Goal: Find contact information: Find contact information

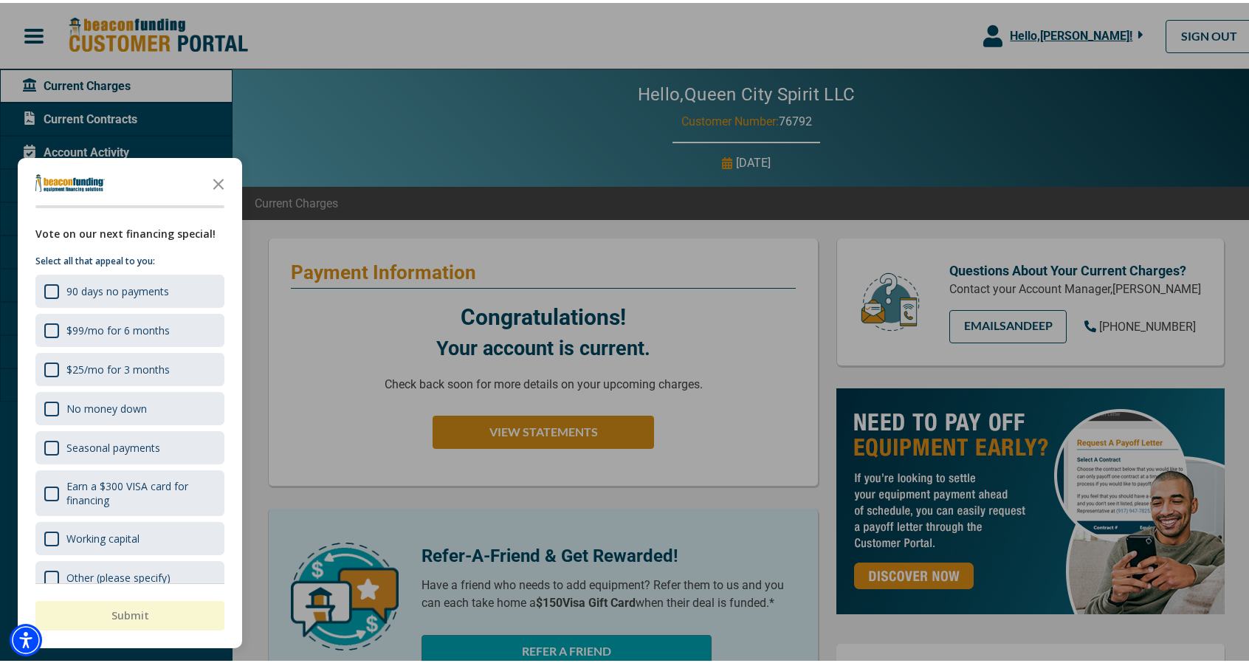
click at [539, 427] on div at bounding box center [630, 331] width 1260 height 663
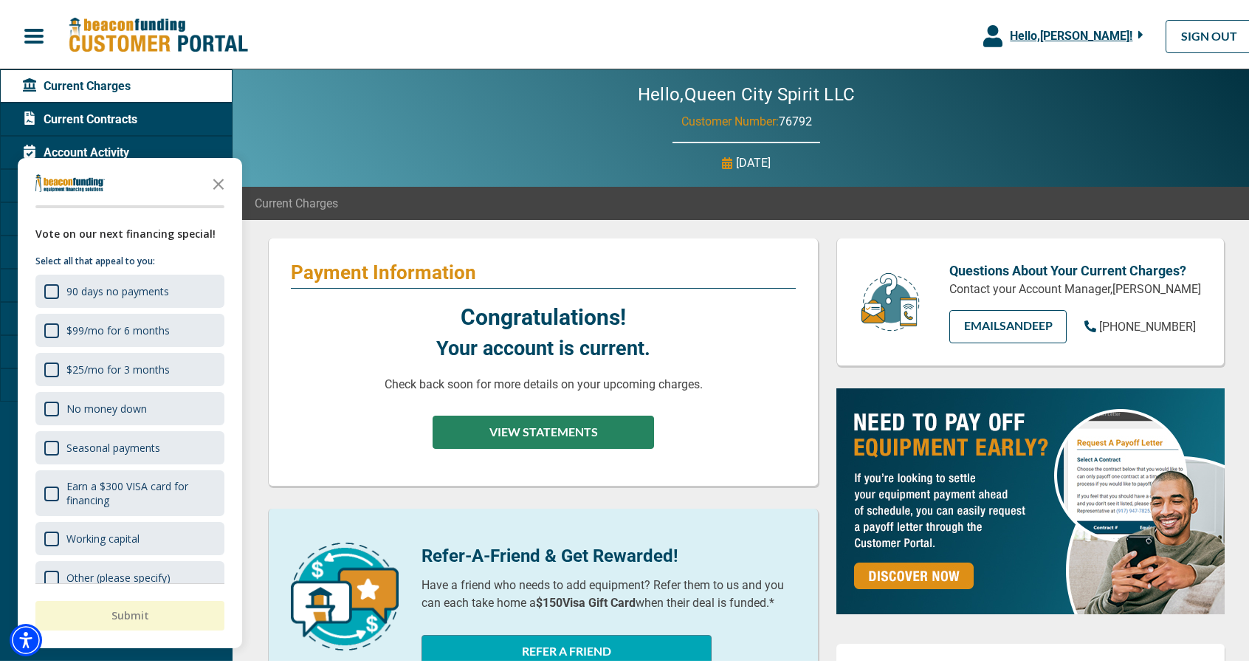
click at [542, 430] on button "VIEW STATEMENTS" at bounding box center [543, 429] width 221 height 33
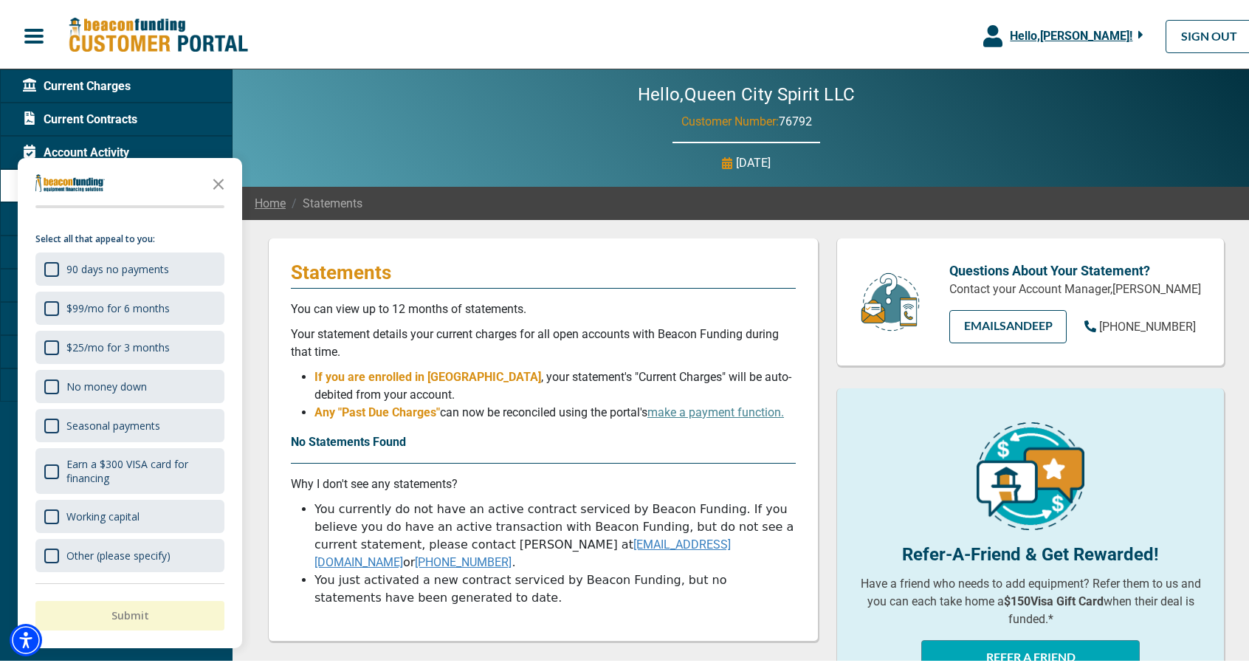
click at [115, 117] on span "Current Contracts" at bounding box center [80, 117] width 114 height 18
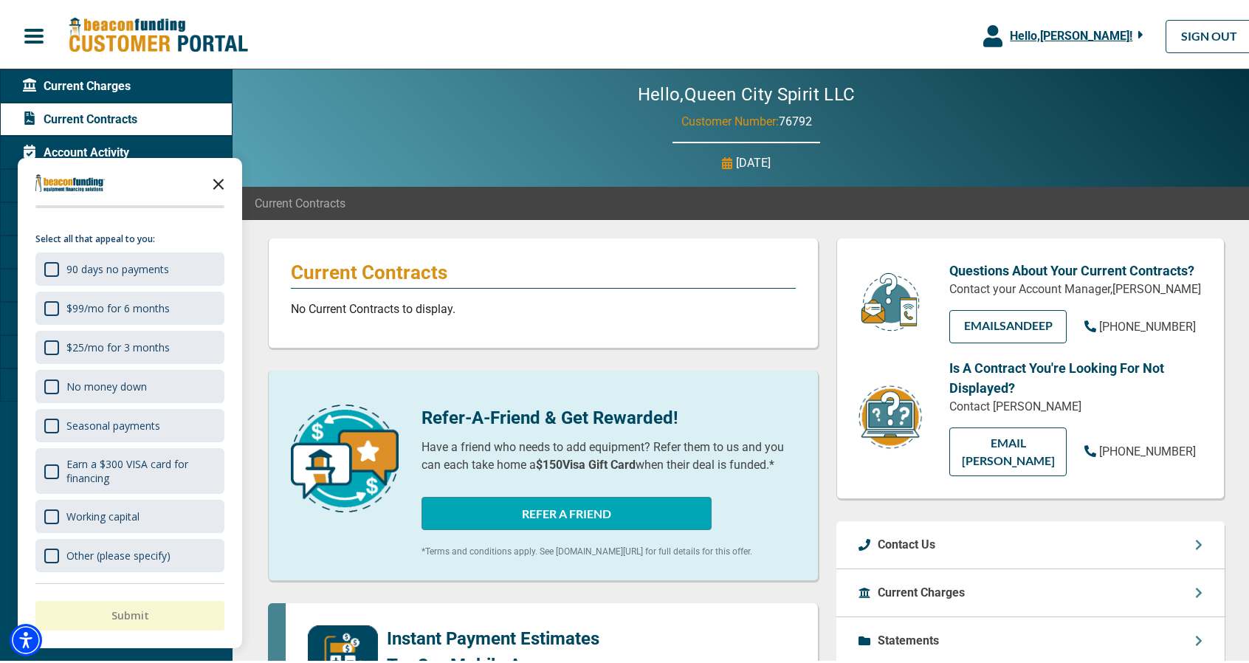
click at [221, 182] on icon "Close the survey" at bounding box center [219, 180] width 30 height 30
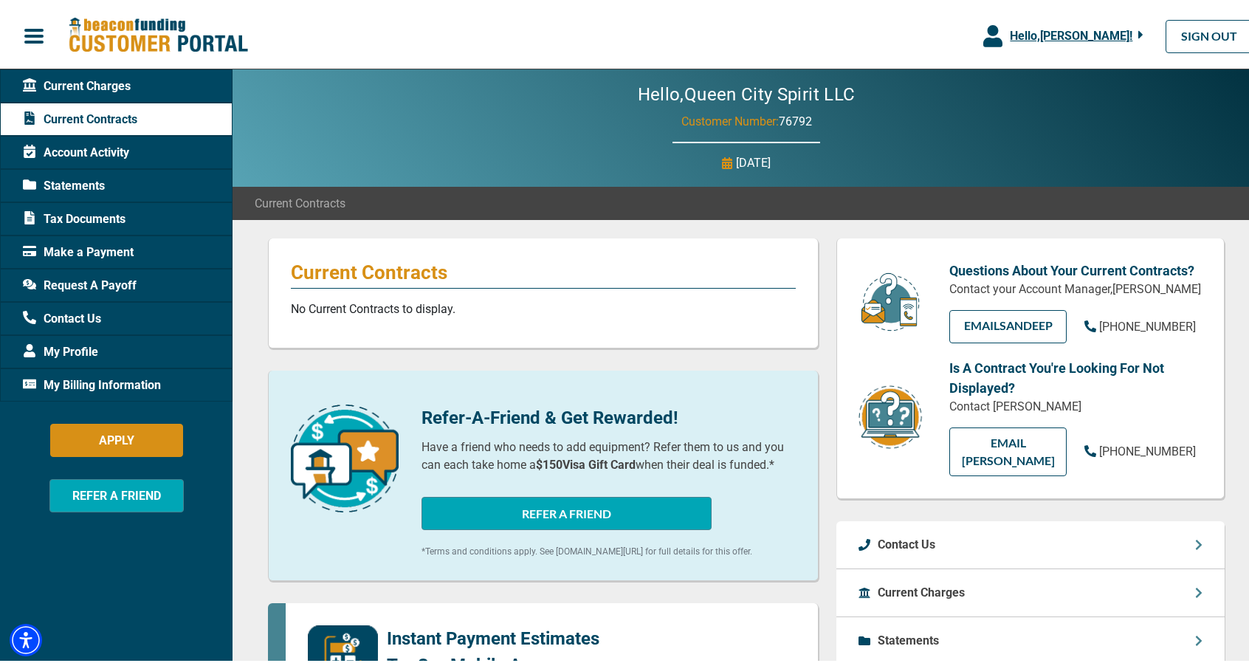
click at [117, 149] on span "Account Activity" at bounding box center [76, 150] width 106 height 18
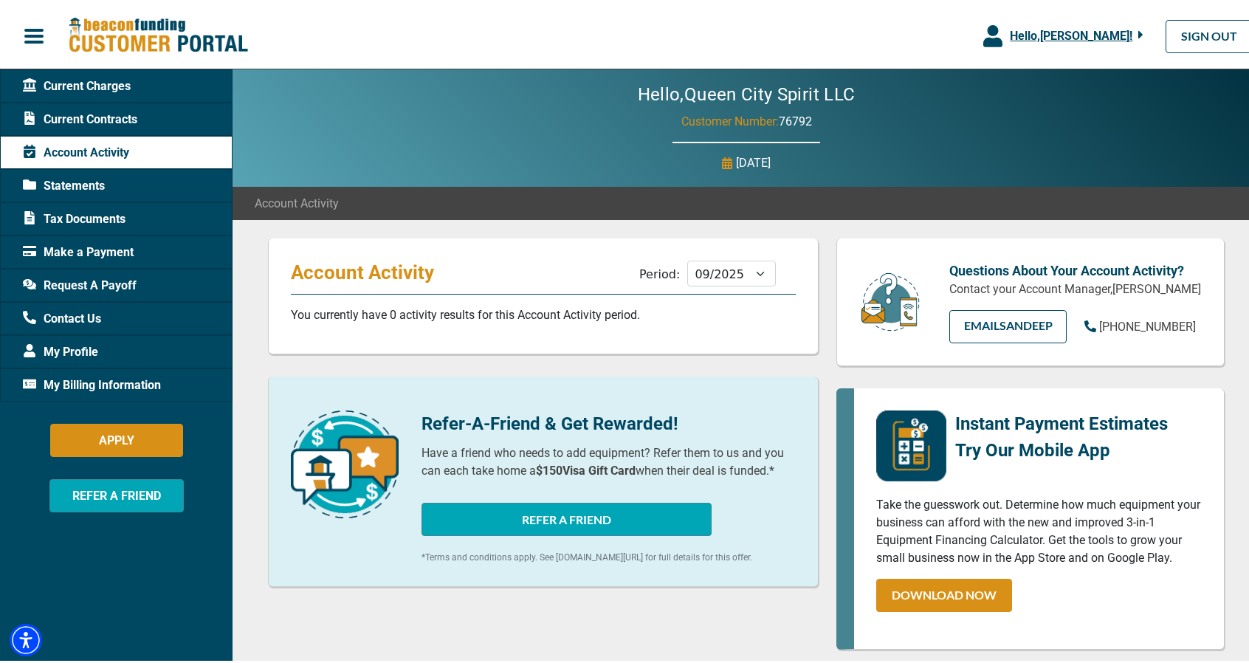
click at [97, 213] on span "Tax Documents" at bounding box center [74, 216] width 103 height 18
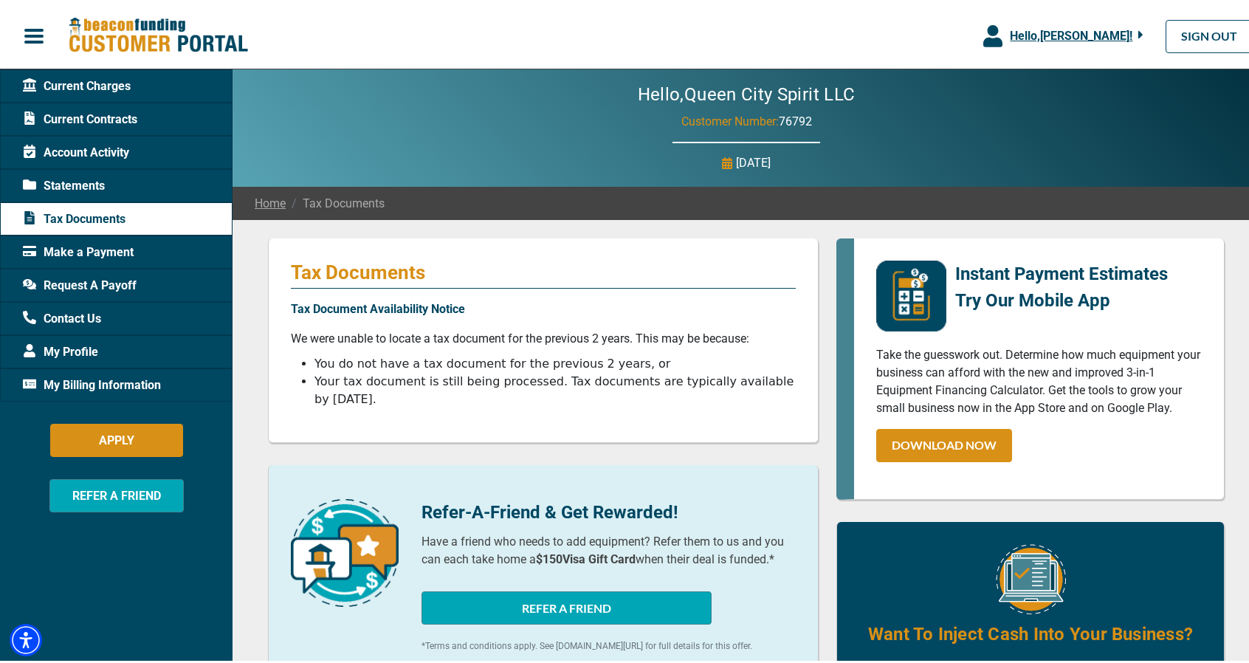
click at [99, 281] on span "Request A Payoff" at bounding box center [80, 283] width 114 height 18
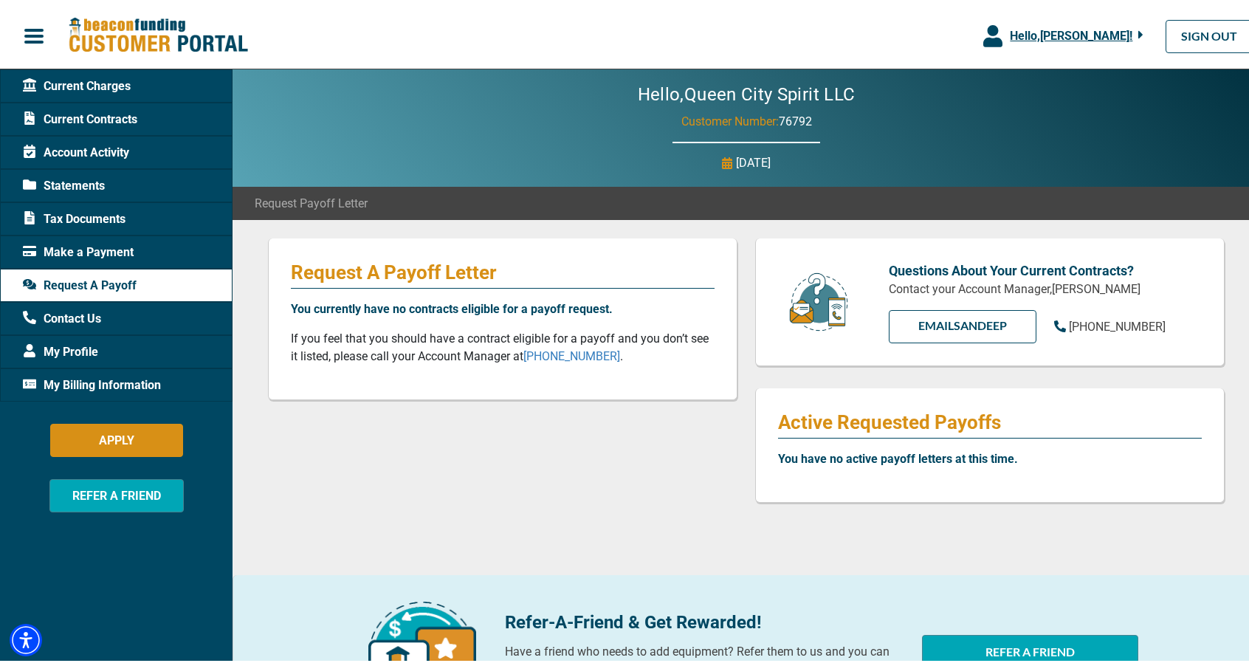
click at [84, 116] on span "Current Contracts" at bounding box center [80, 117] width 114 height 18
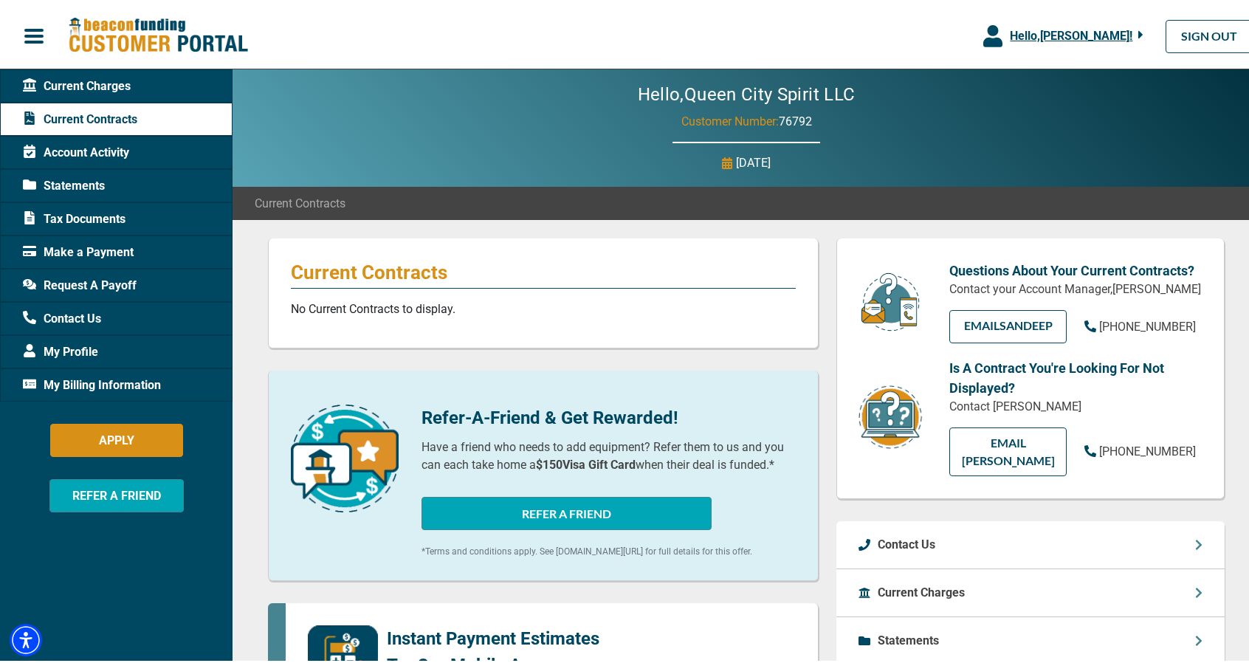
click at [82, 150] on span "Account Activity" at bounding box center [76, 150] width 106 height 18
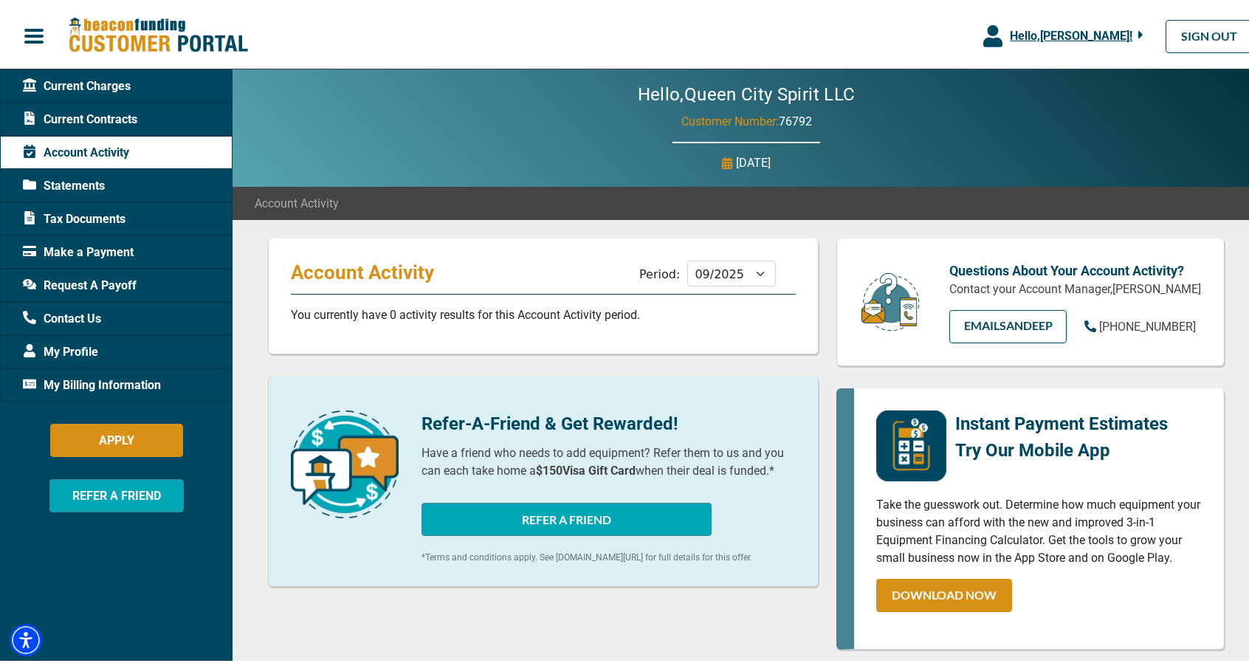
click at [133, 380] on span "My Billing Information" at bounding box center [92, 383] width 138 height 18
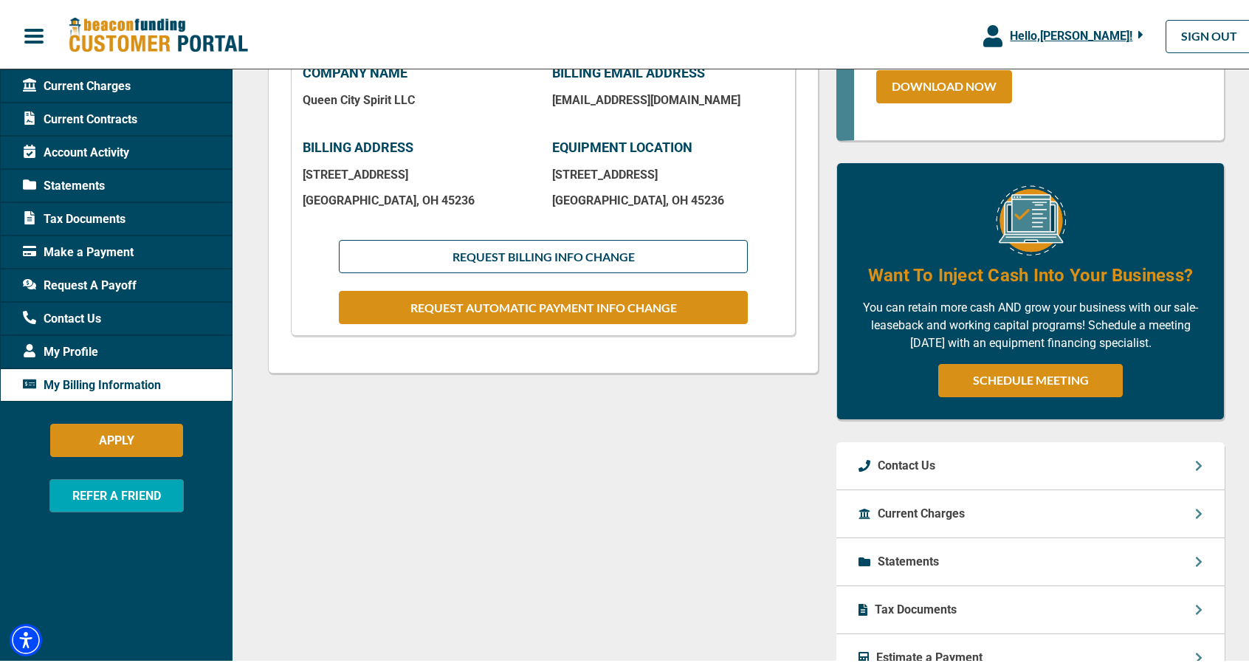
scroll to position [443, 0]
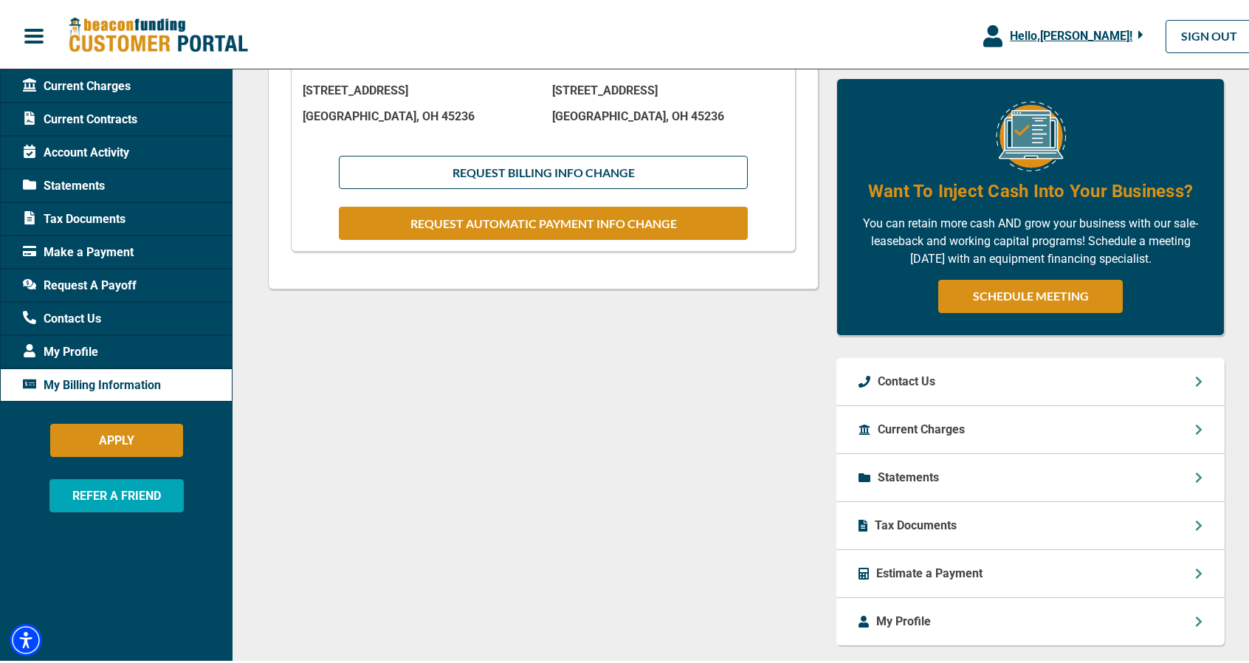
click at [917, 427] on p "Current Charges" at bounding box center [921, 427] width 87 height 18
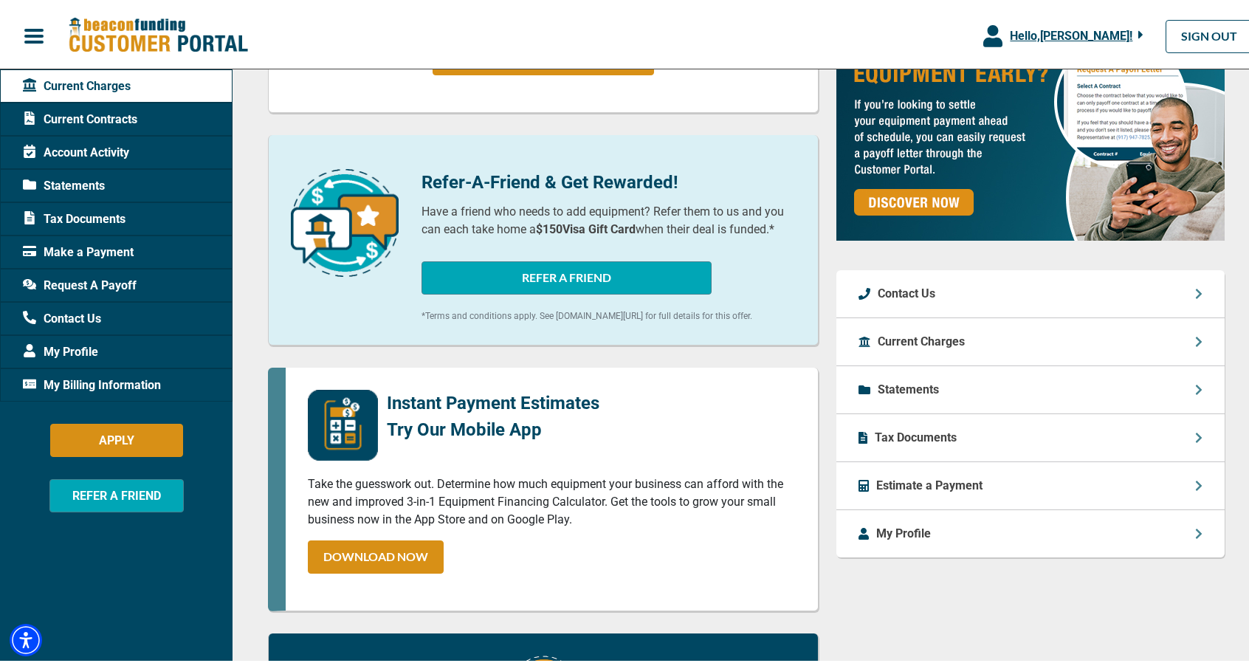
scroll to position [591, 0]
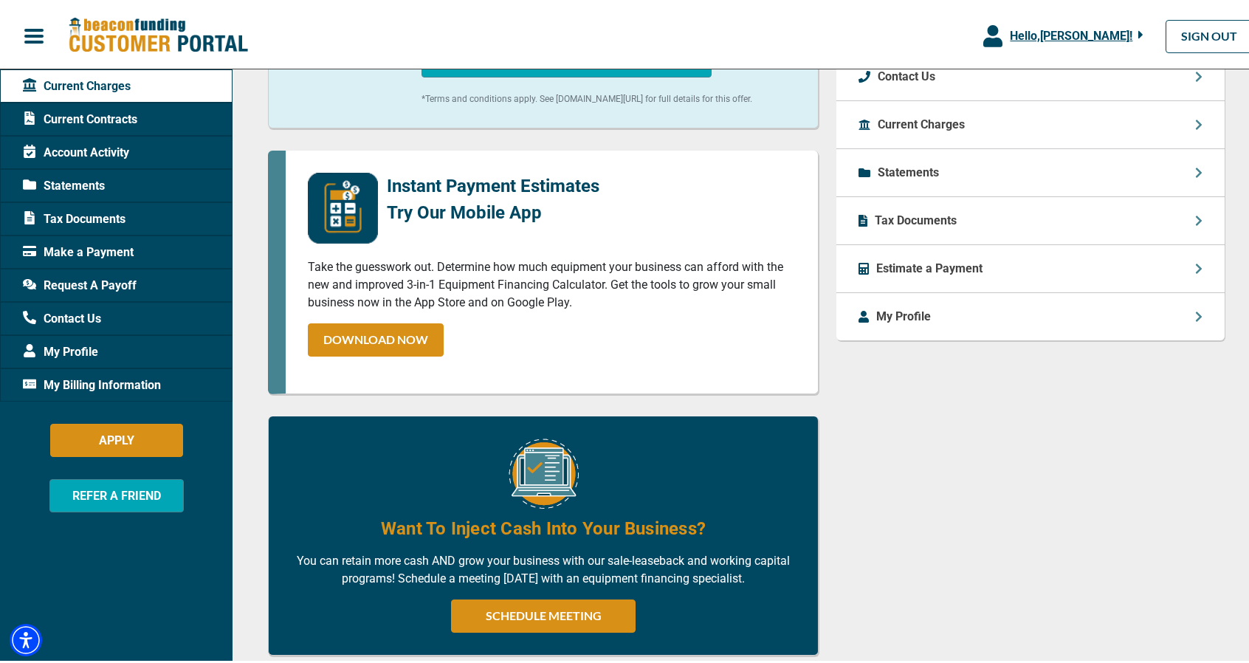
click at [915, 179] on p "Statements" at bounding box center [908, 170] width 61 height 18
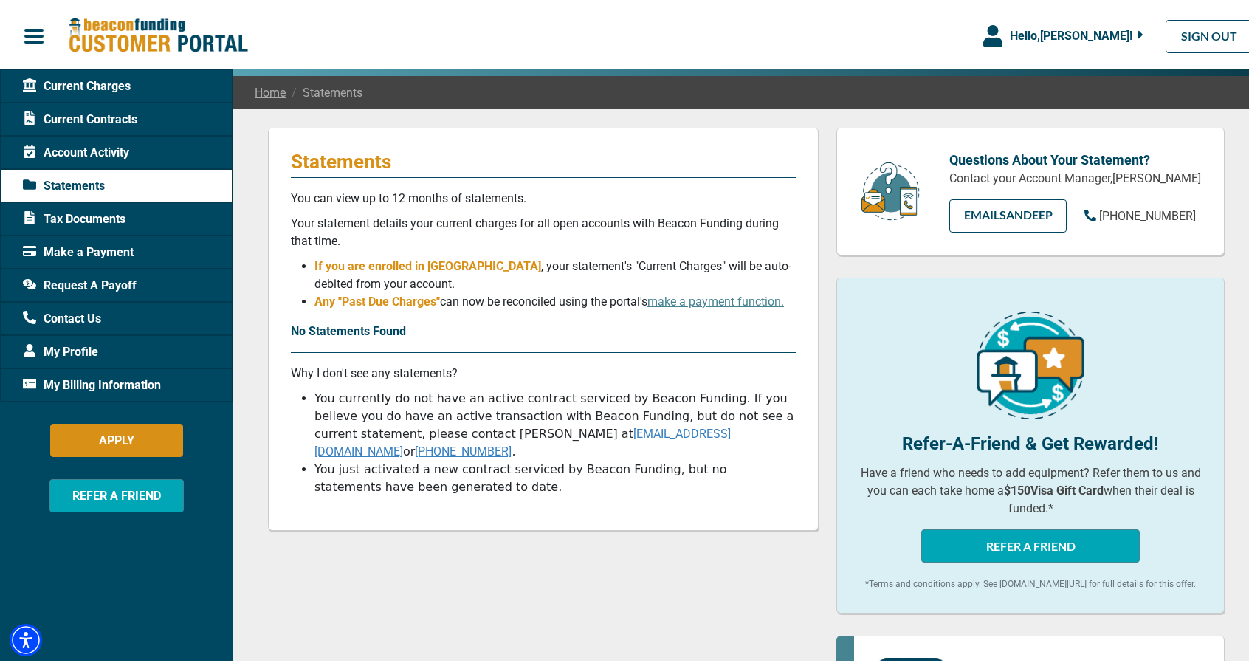
scroll to position [100, 0]
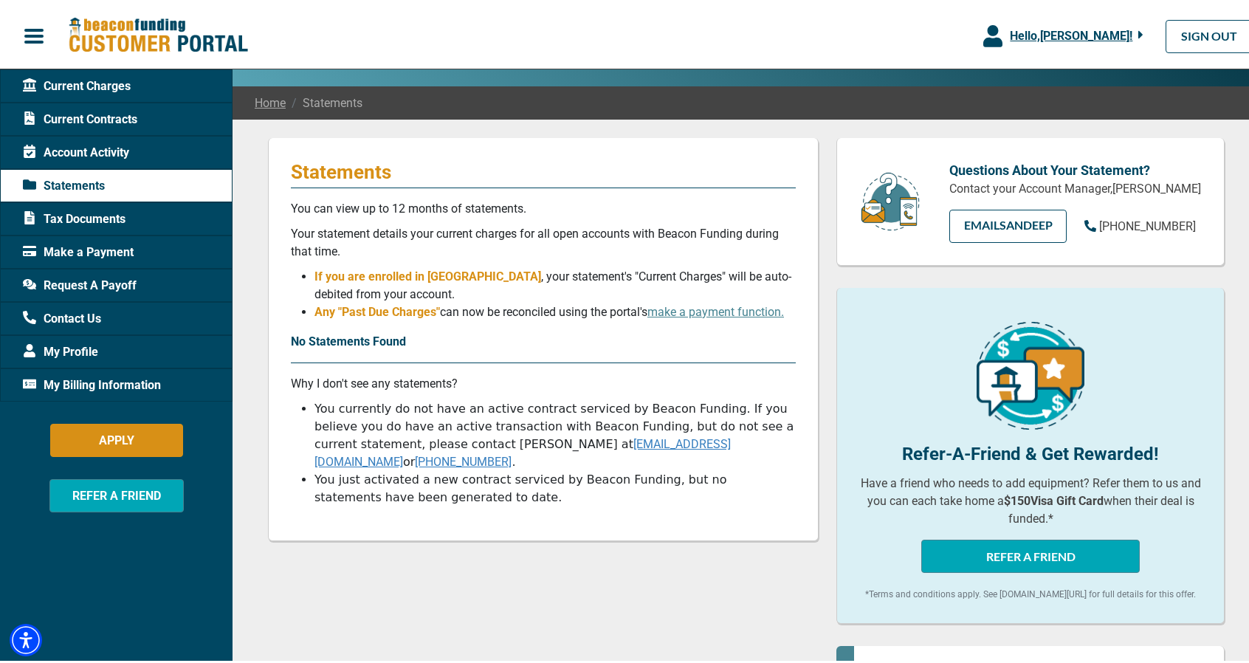
click at [550, 444] on link "[EMAIL_ADDRESS][DOMAIN_NAME]" at bounding box center [523, 450] width 416 height 32
drag, startPoint x: 623, startPoint y: 444, endPoint x: 461, endPoint y: 448, distance: 162.5
click at [461, 448] on li "You currently do not have an active contract serviced by Beacon Funding. If you…" at bounding box center [555, 432] width 481 height 71
copy li "[EMAIL_ADDRESS][DOMAIN_NAME]"
